Goal: Find contact information: Find contact information

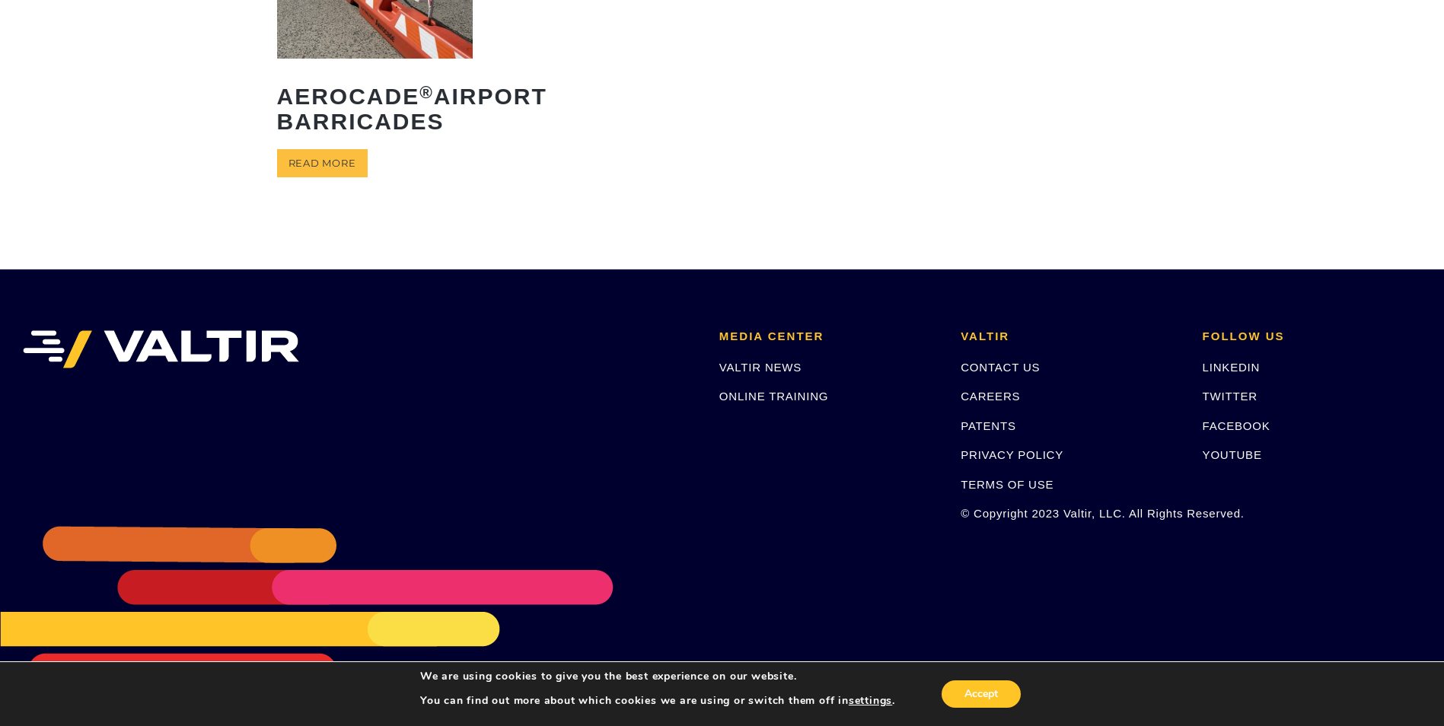
scroll to position [228, 0]
click at [981, 369] on link "CONTACT US" at bounding box center [1000, 367] width 79 height 13
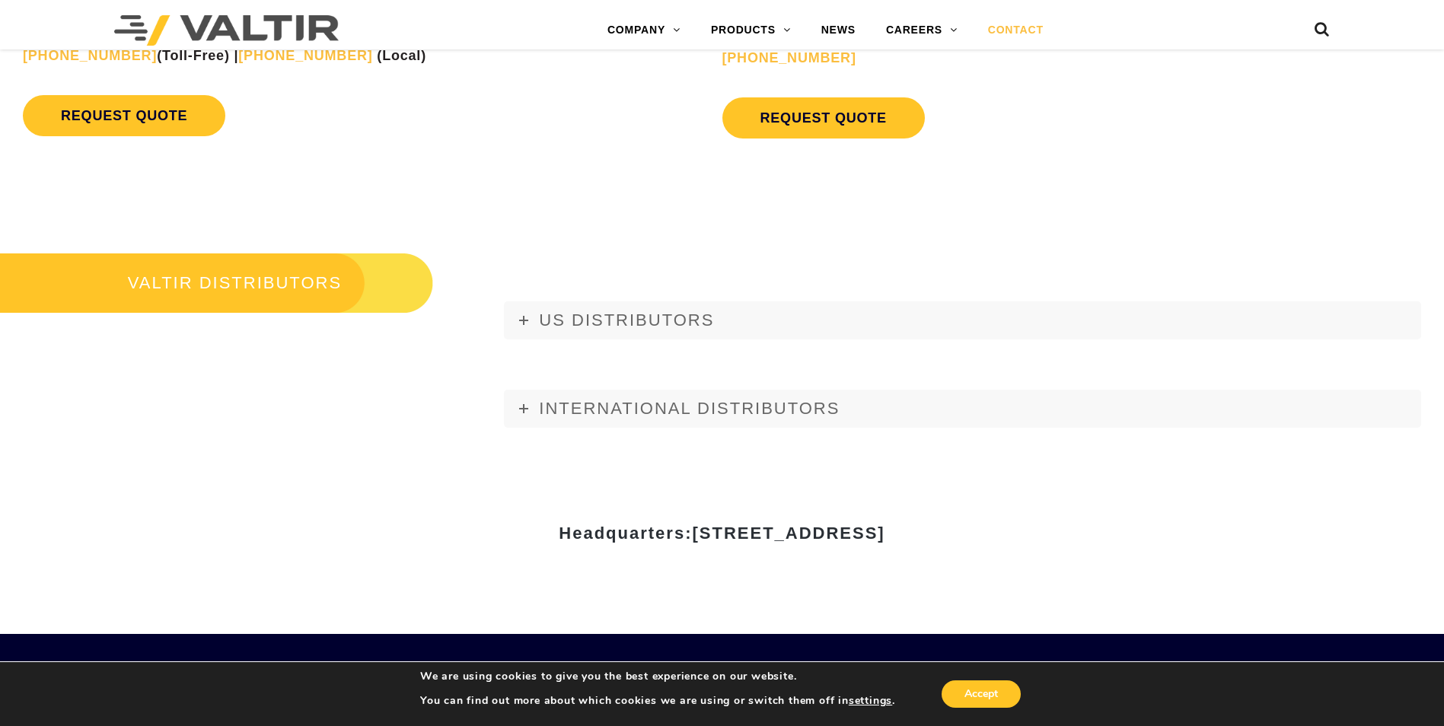
scroll to position [1751, 0]
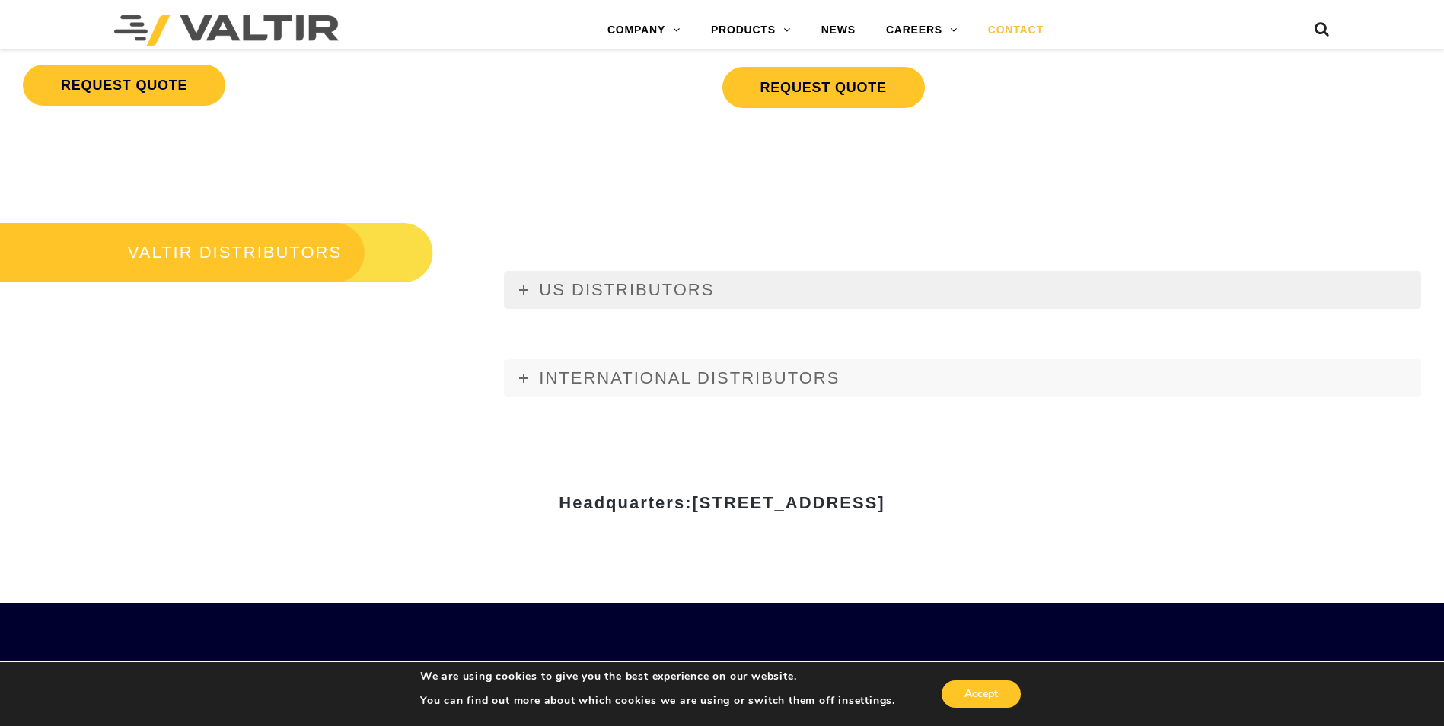
click at [523, 286] on icon at bounding box center [523, 289] width 9 height 9
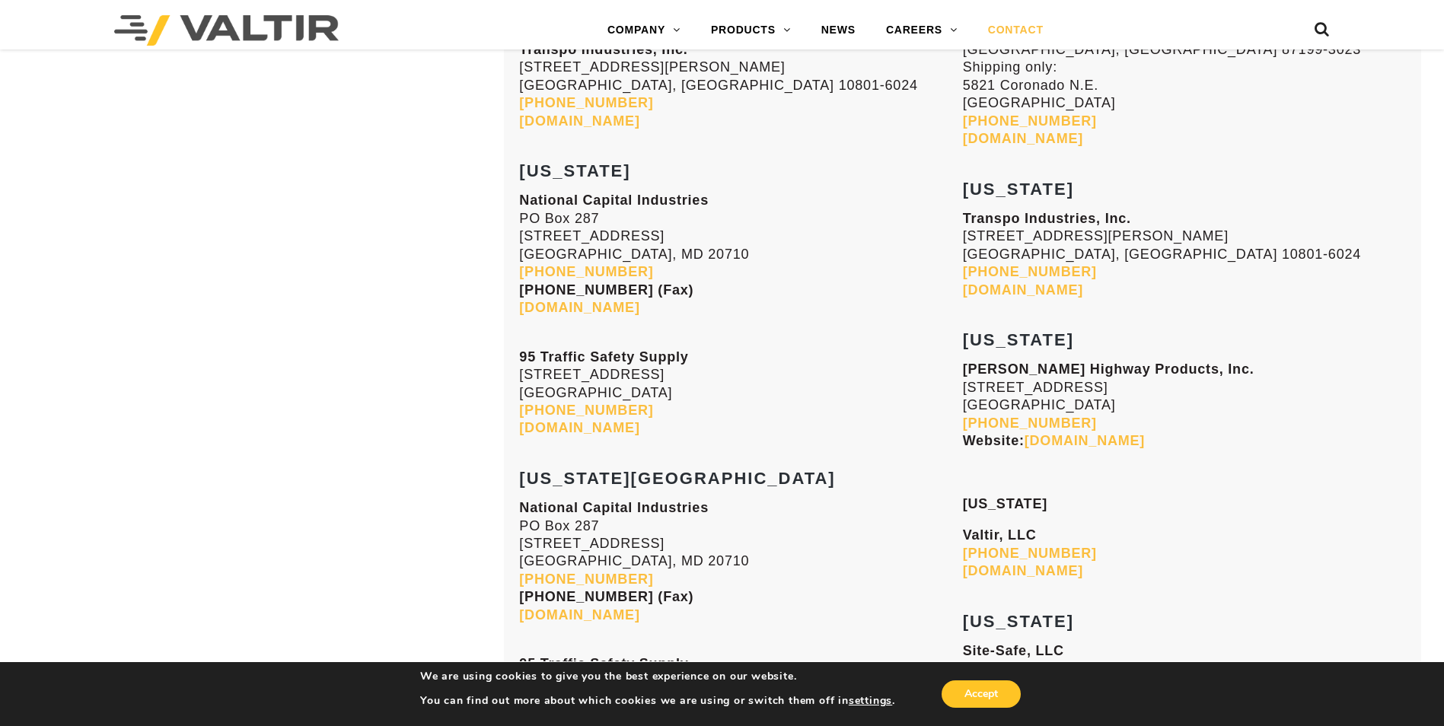
scroll to position [3045, 0]
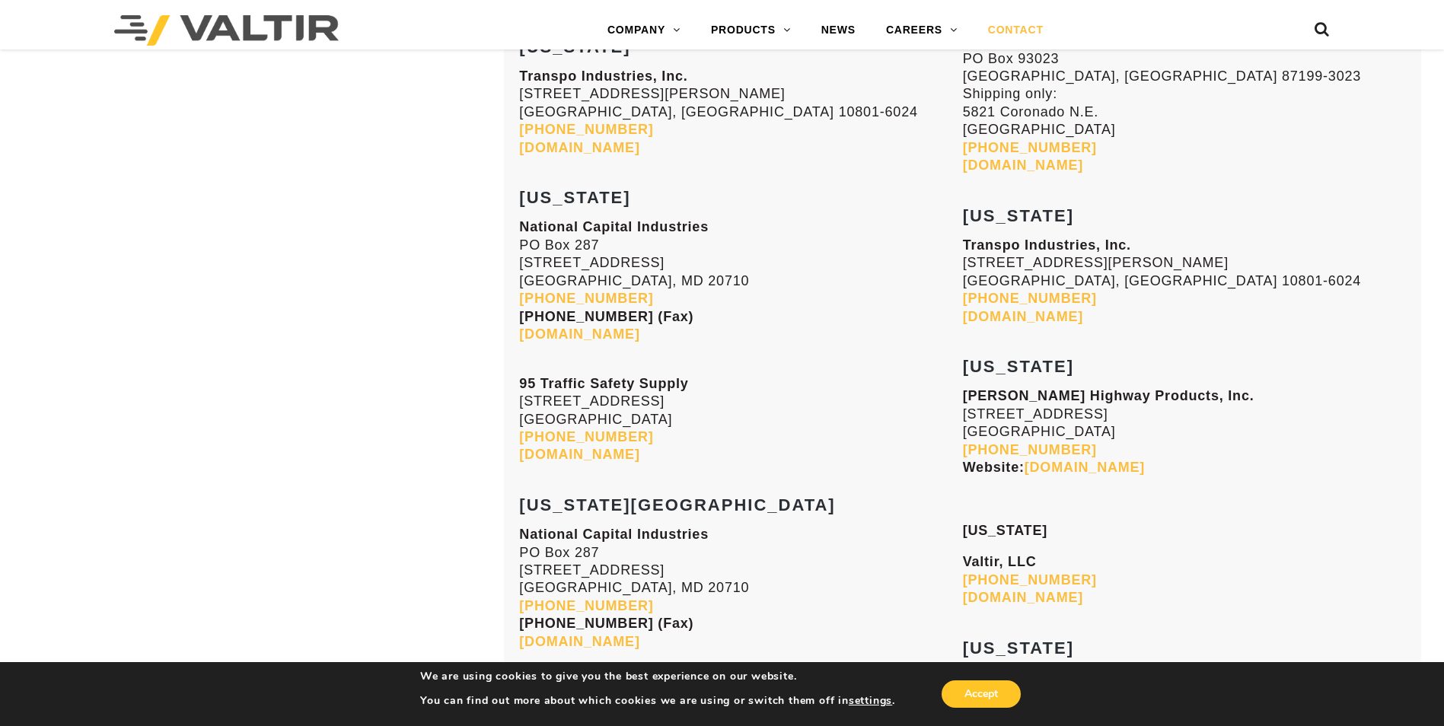
click at [988, 317] on link "[DOMAIN_NAME]" at bounding box center [1023, 316] width 120 height 15
